Goal: Ask a question: Seek information or help from site administrators or community

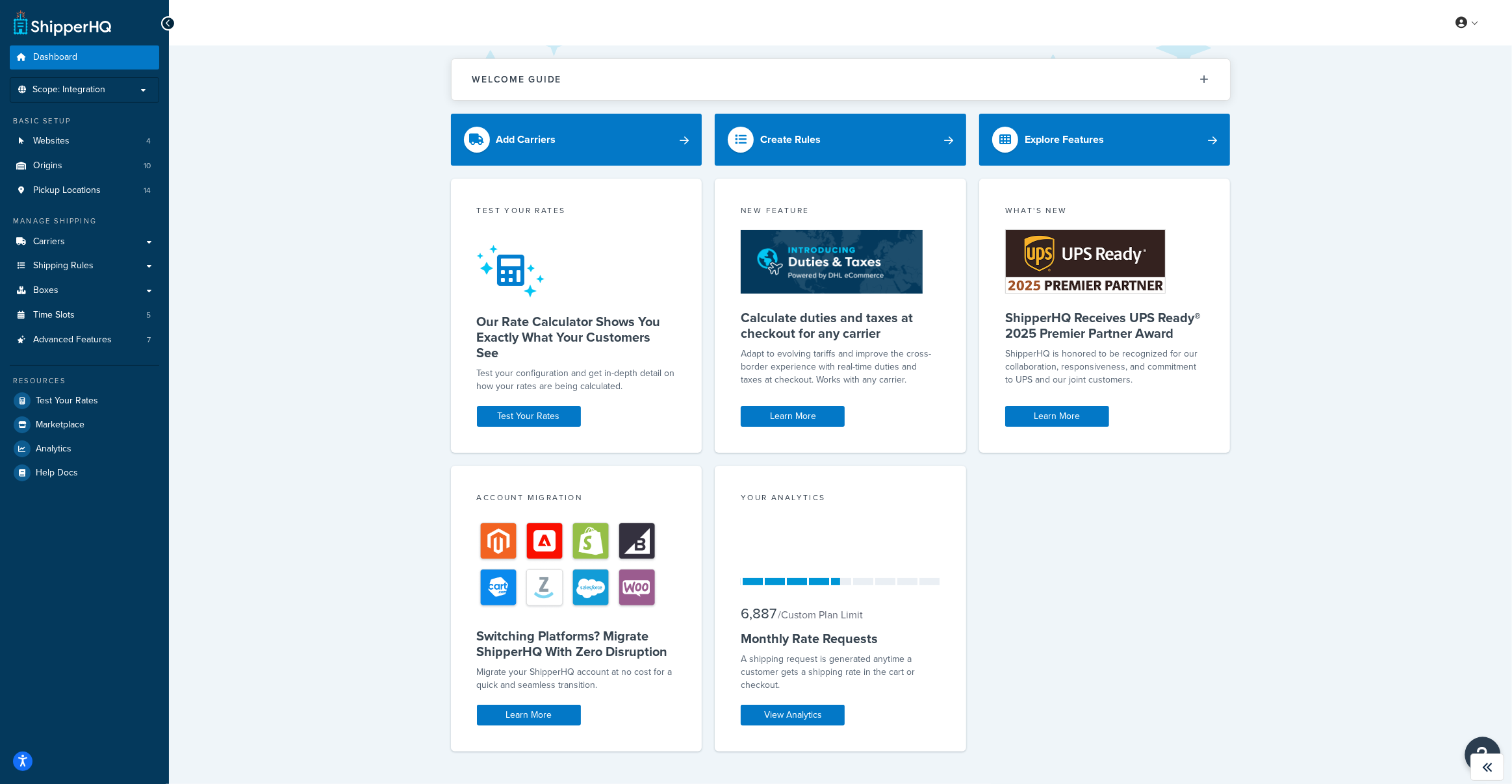
click at [1481, 743] on button "Open Resource Center" at bounding box center [1483, 755] width 36 height 36
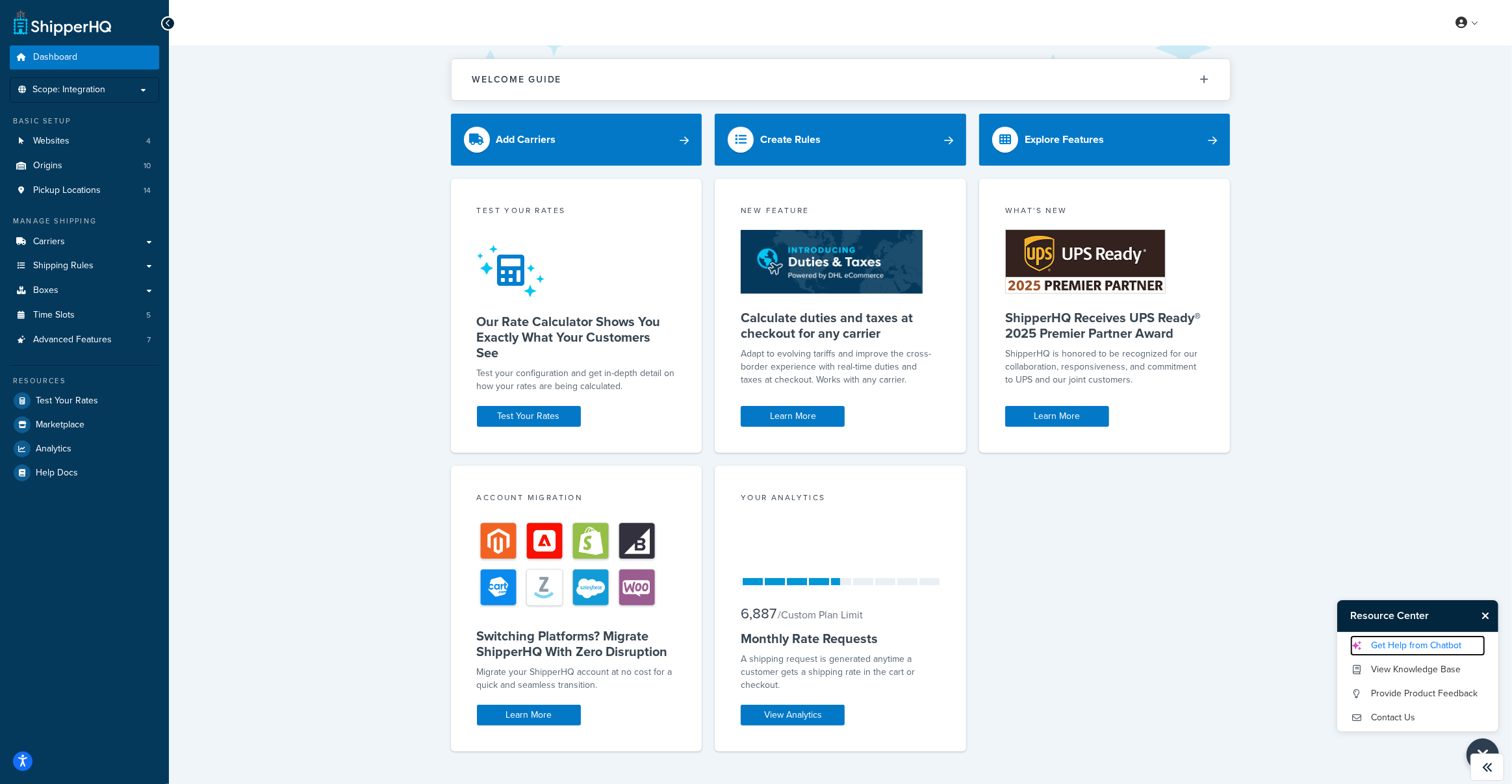
click at [1415, 647] on link "Get Help from Chatbot" at bounding box center [1418, 645] width 135 height 21
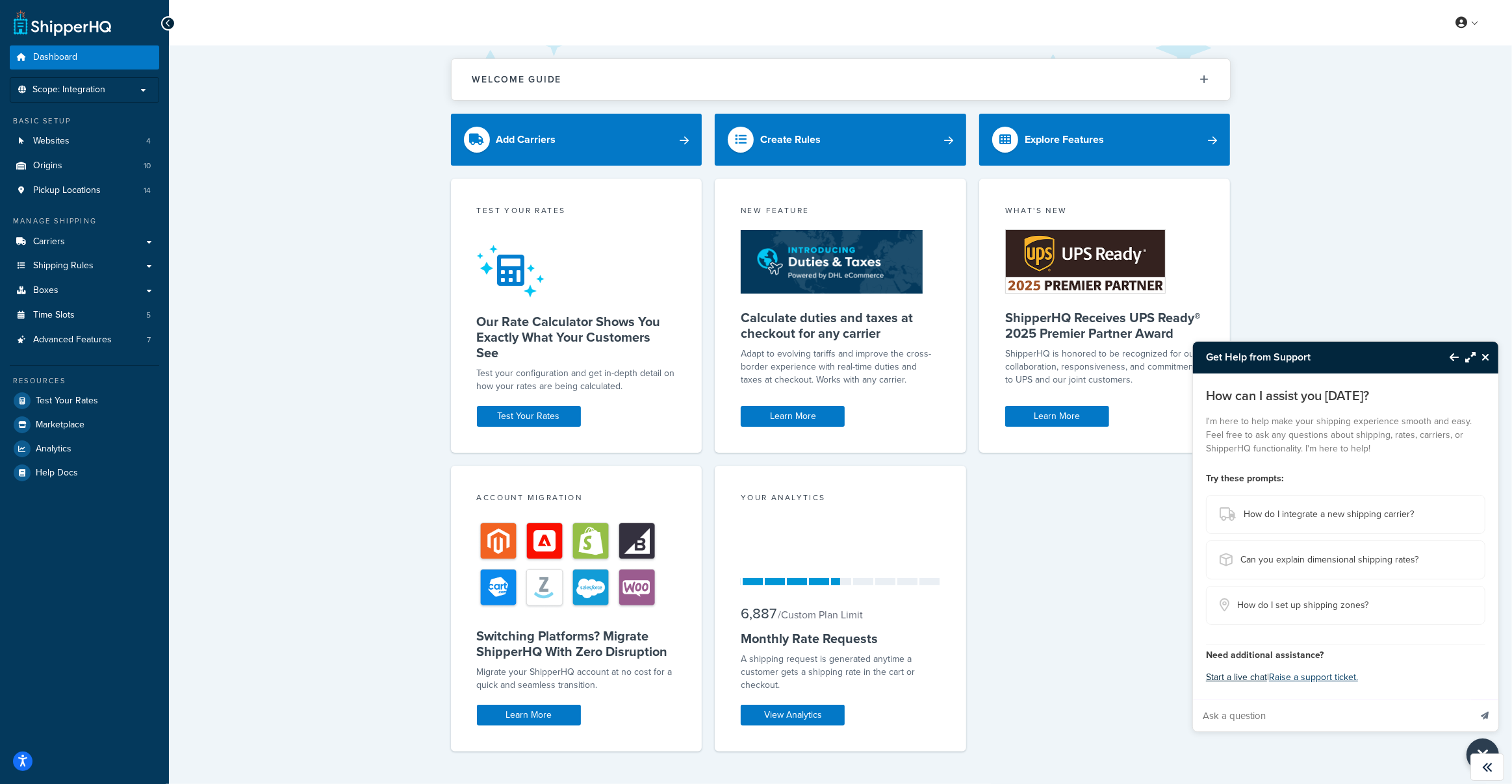
click at [1245, 678] on button "Start a live chat" at bounding box center [1236, 677] width 61 height 18
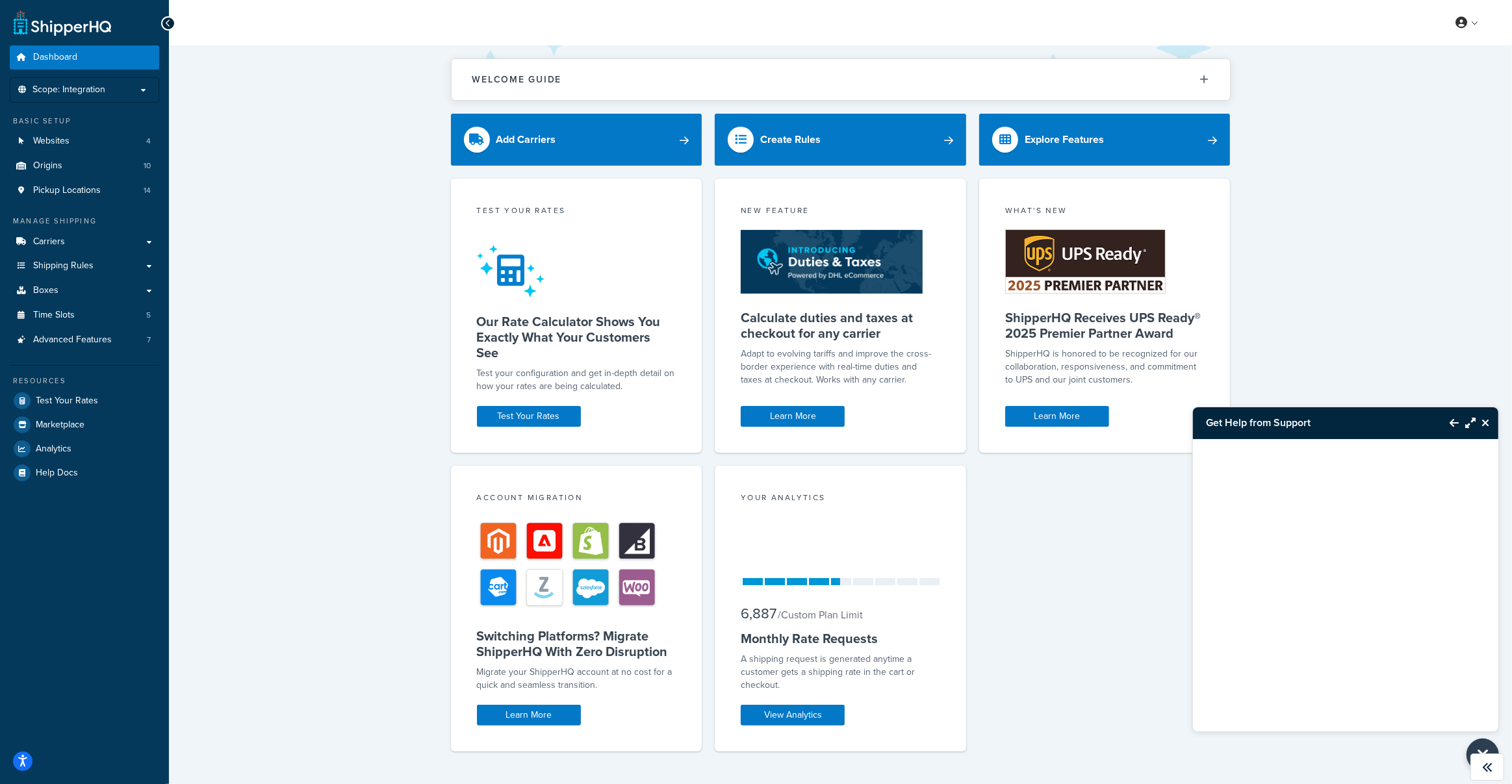
click at [1452, 421] on icon "Back to Resource Center" at bounding box center [1454, 423] width 9 height 11
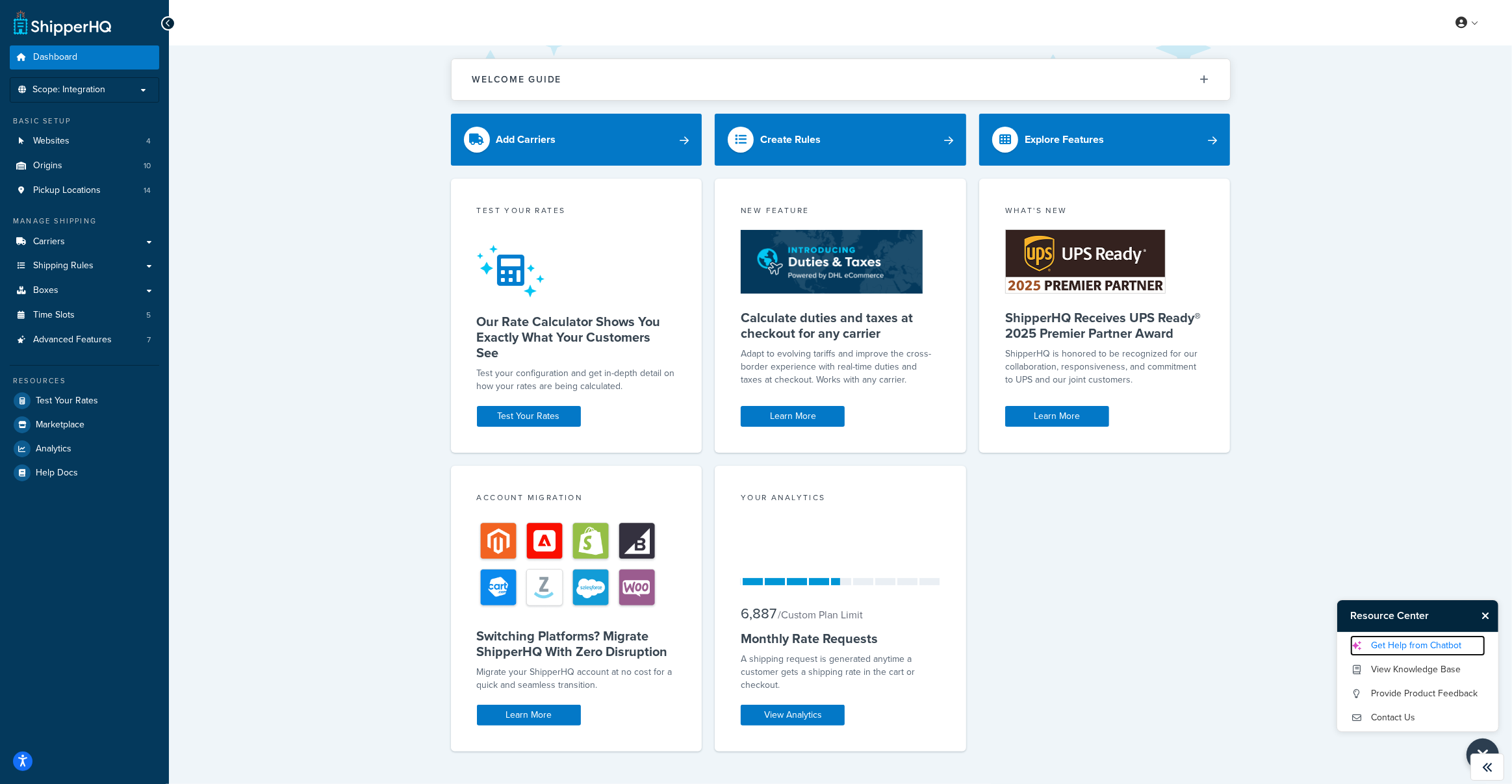
click at [1409, 644] on link "Get Help from Chatbot" at bounding box center [1418, 645] width 135 height 21
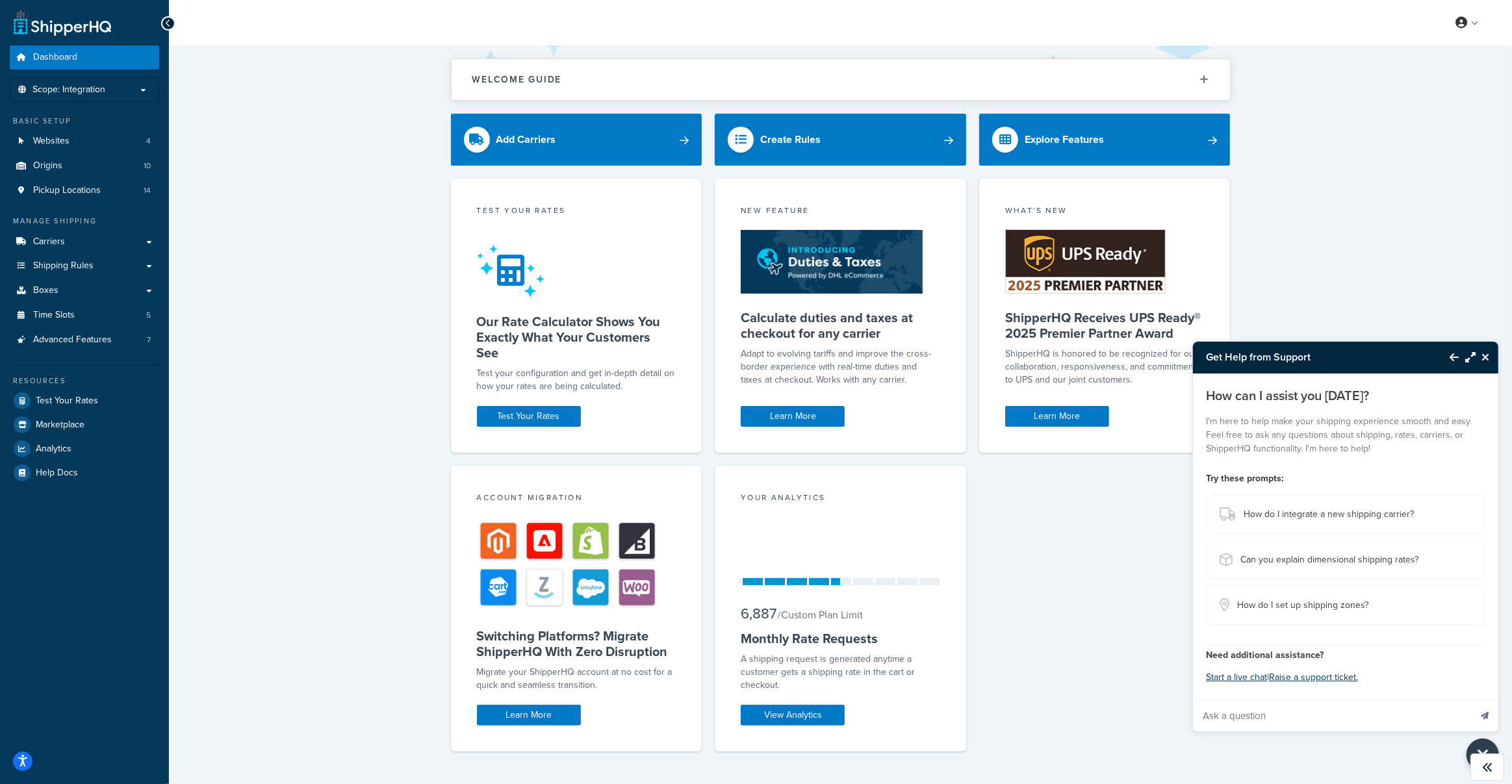
click at [1280, 715] on input "Ask a question" at bounding box center [1331, 716] width 277 height 31
type input "Talk to"
type input "I want to talk to an agent"
click at [1471, 700] on button "Send message" at bounding box center [1485, 715] width 27 height 31
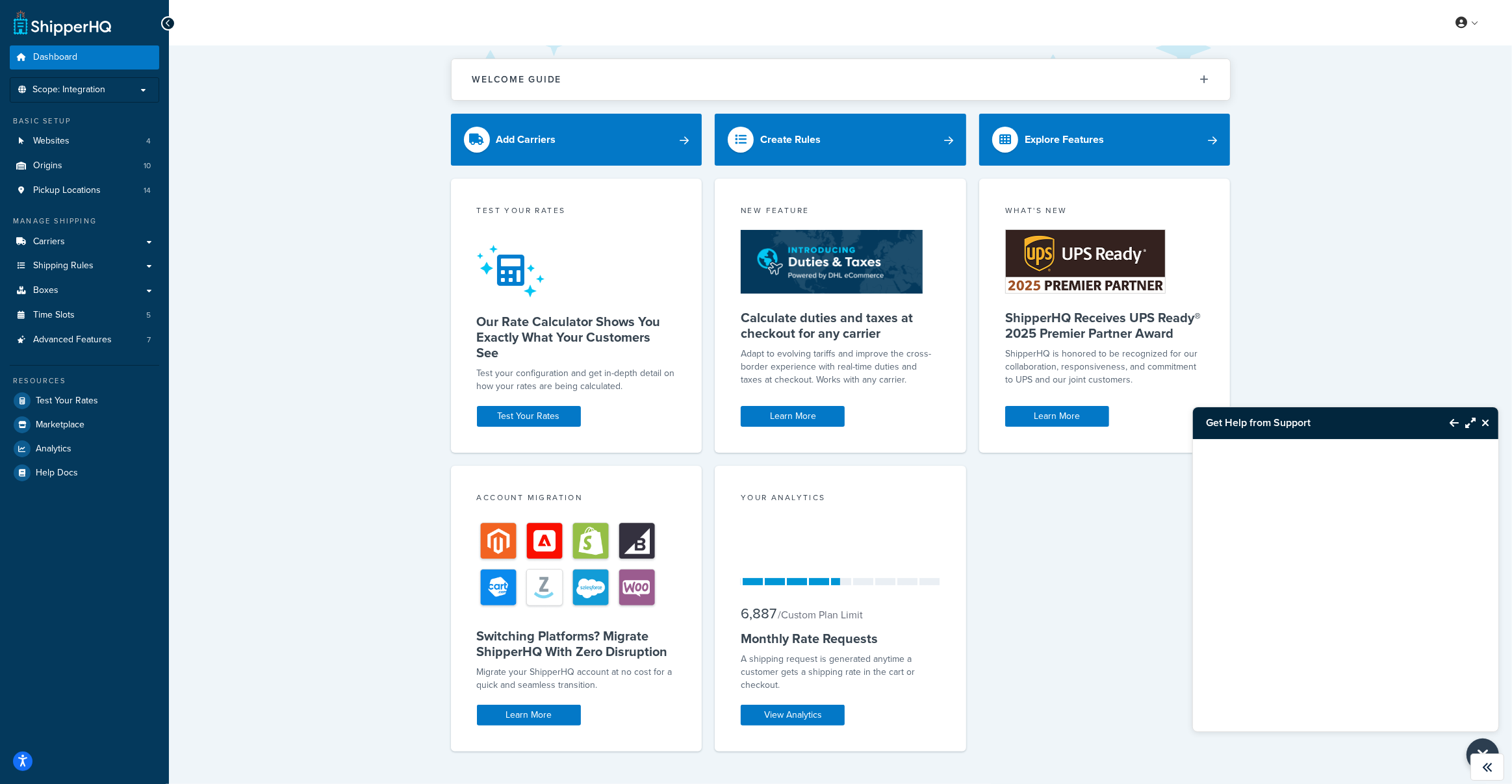
click at [1486, 426] on icon "Close Resource Center" at bounding box center [1485, 423] width 8 height 11
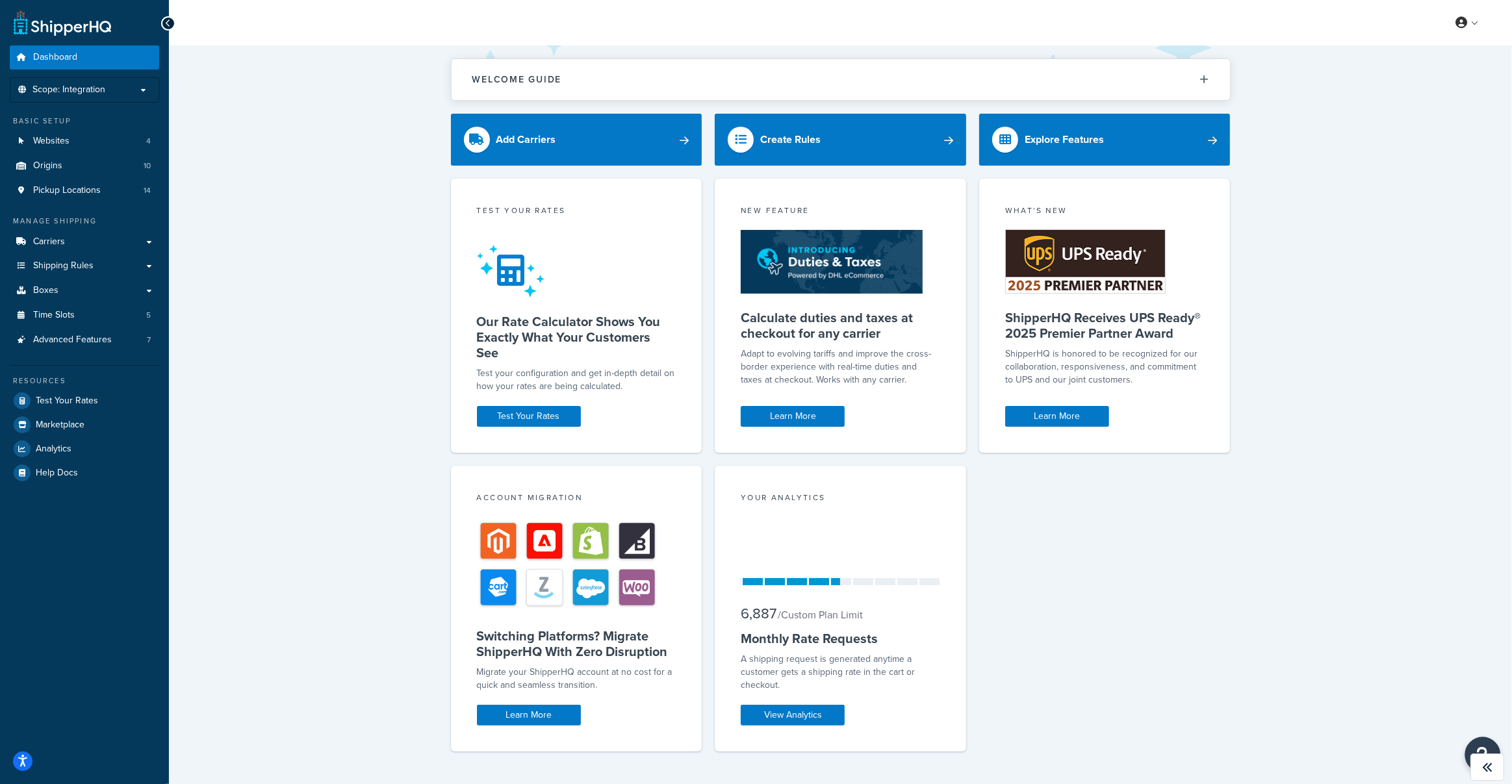
click at [1485, 745] on icon "Open Resource Center" at bounding box center [1483, 754] width 12 height 18
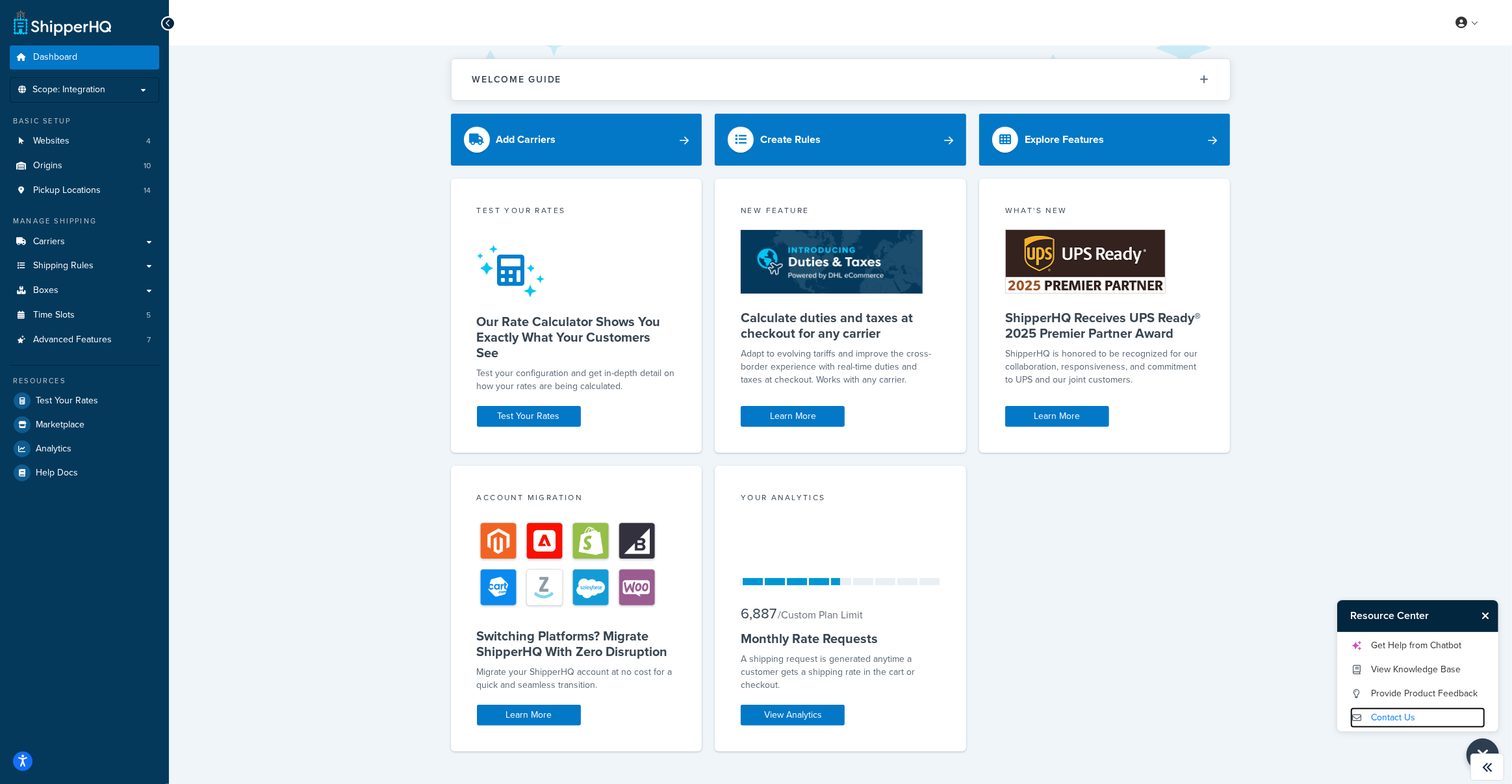
click at [1392, 719] on link "Contact Us" at bounding box center [1418, 717] width 135 height 21
click at [1403, 650] on link "Get Help from Chatbot" at bounding box center [1418, 645] width 135 height 21
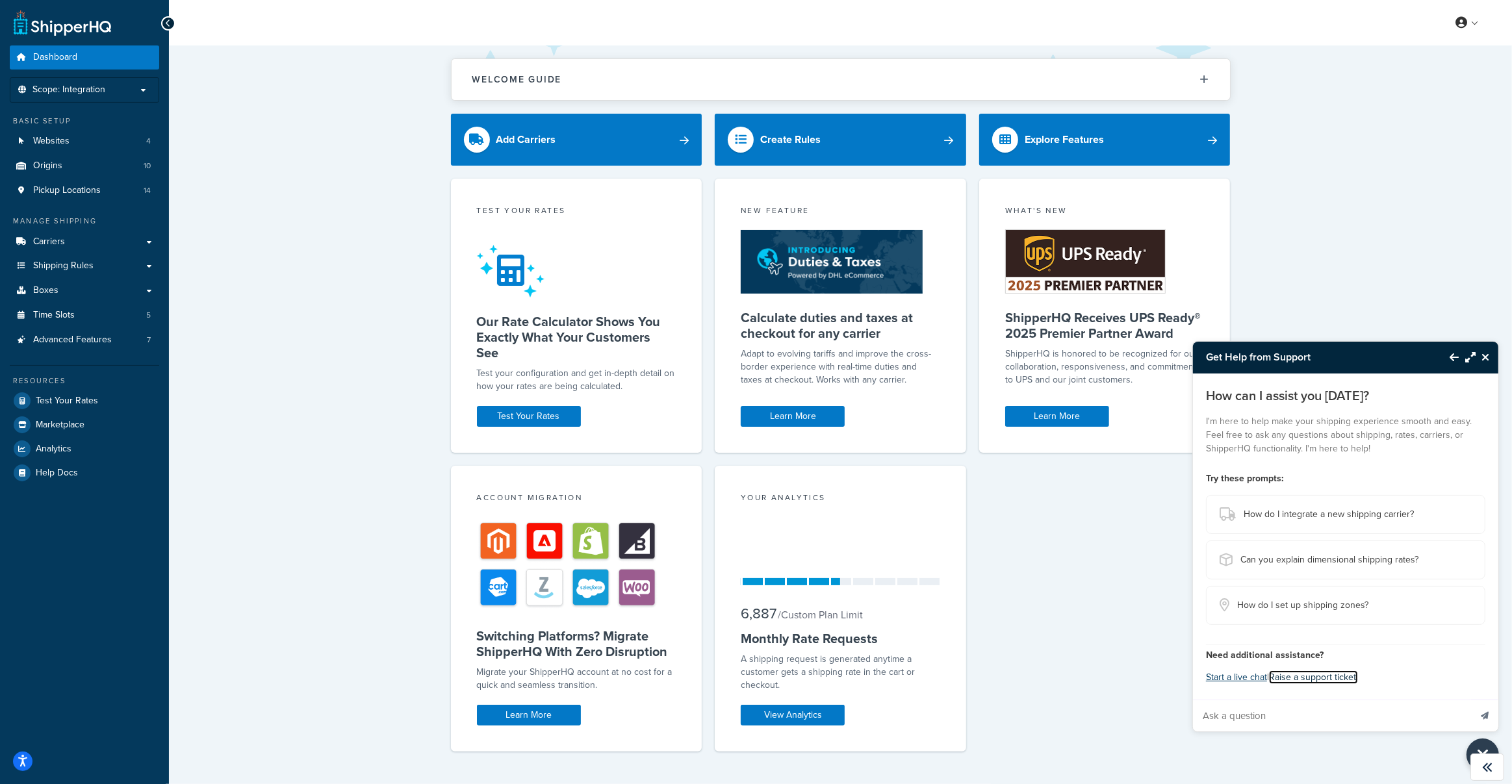
click at [1304, 676] on link "Raise a support ticket." at bounding box center [1313, 677] width 89 height 14
